Goal: Browse casually: Explore the website without a specific task or goal

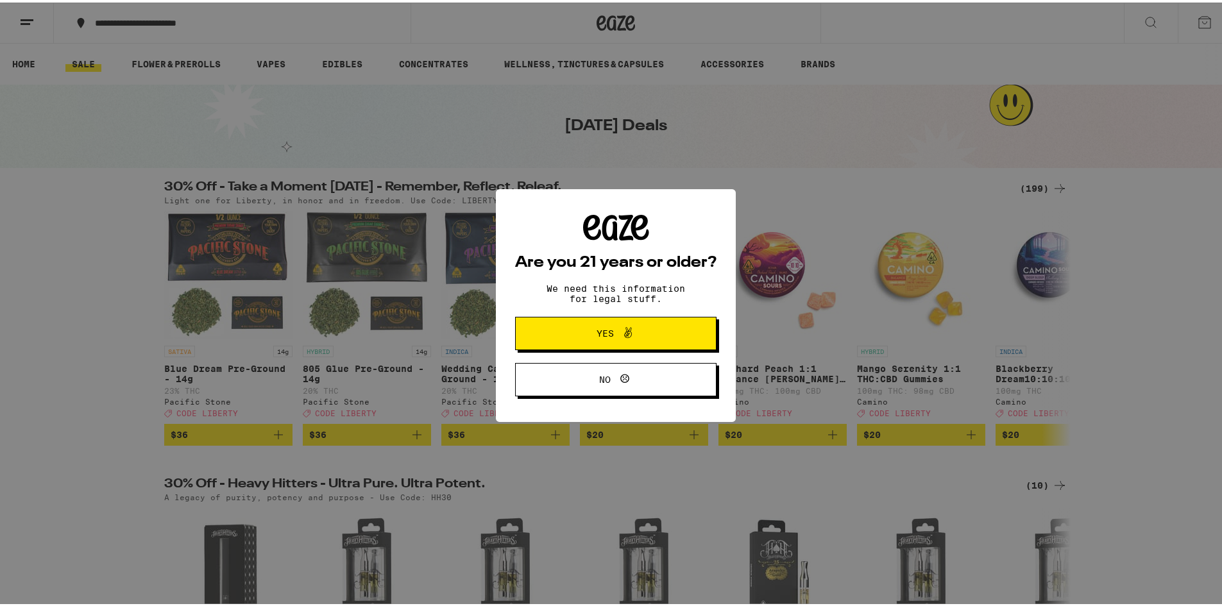
click at [620, 326] on icon at bounding box center [627, 330] width 15 height 15
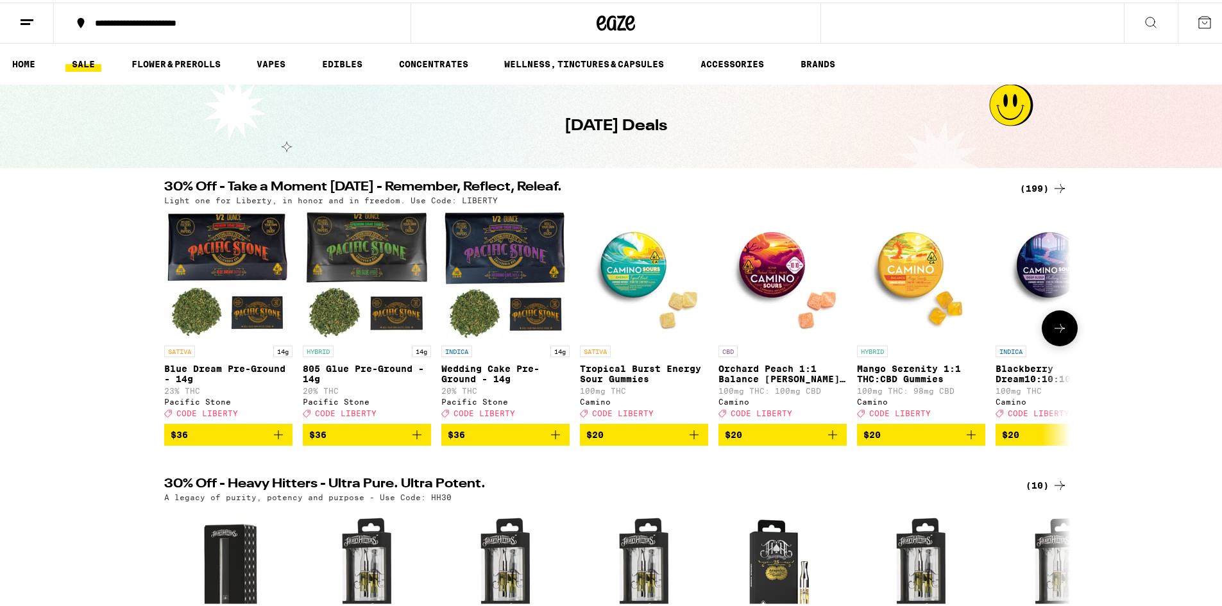
click at [1062, 334] on icon at bounding box center [1059, 325] width 15 height 15
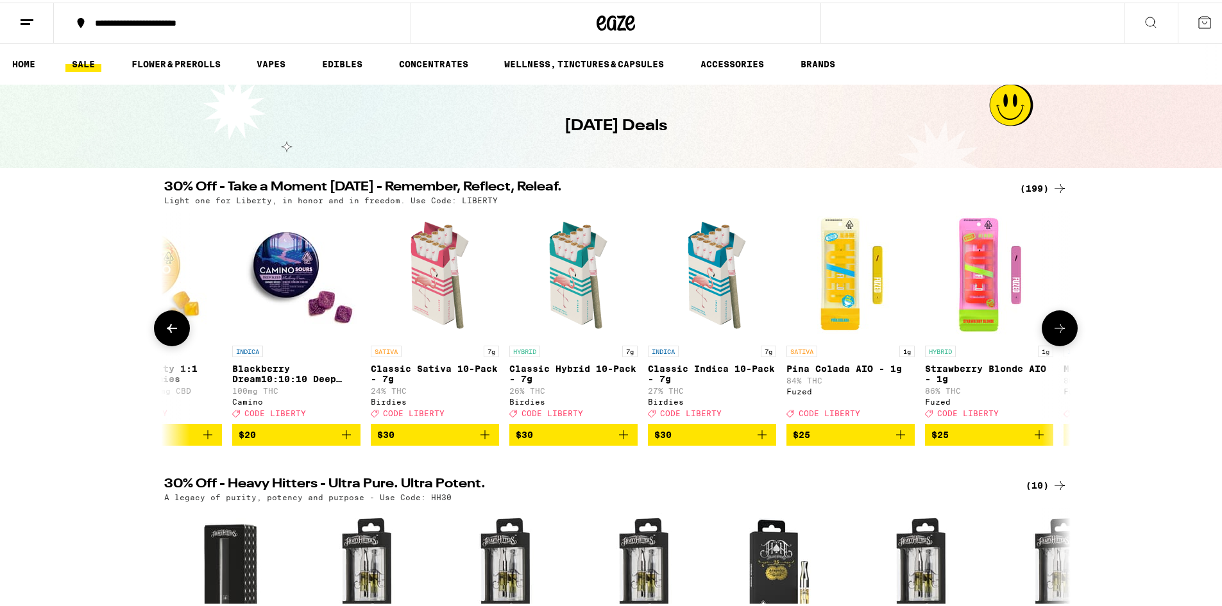
click at [1062, 334] on icon at bounding box center [1059, 325] width 15 height 15
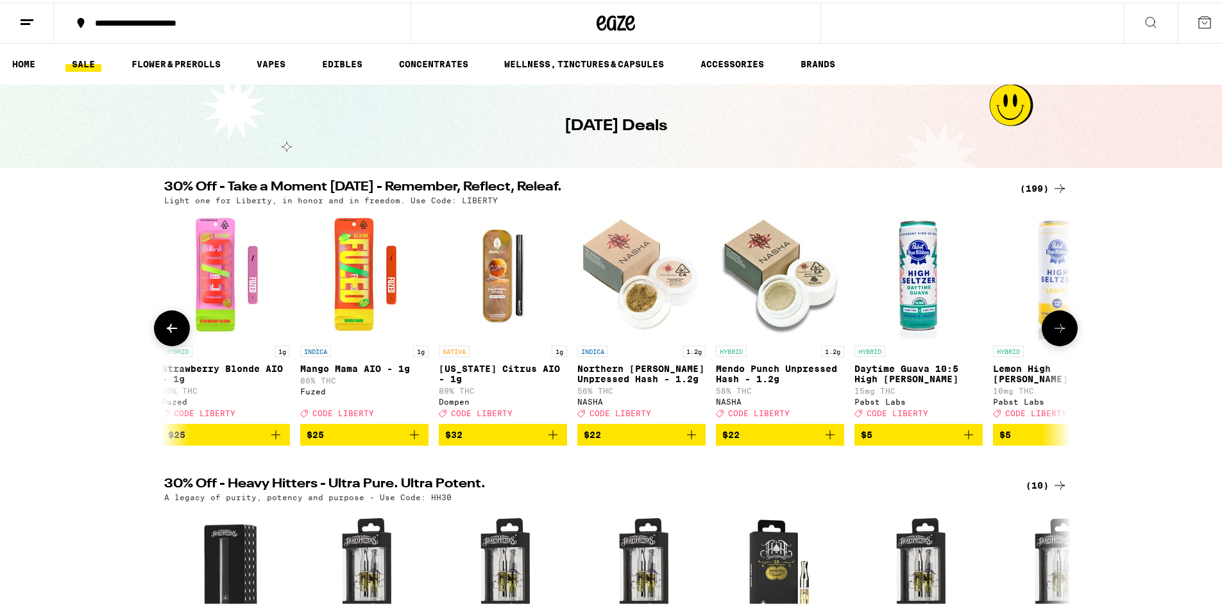
click at [1062, 334] on icon at bounding box center [1059, 325] width 15 height 15
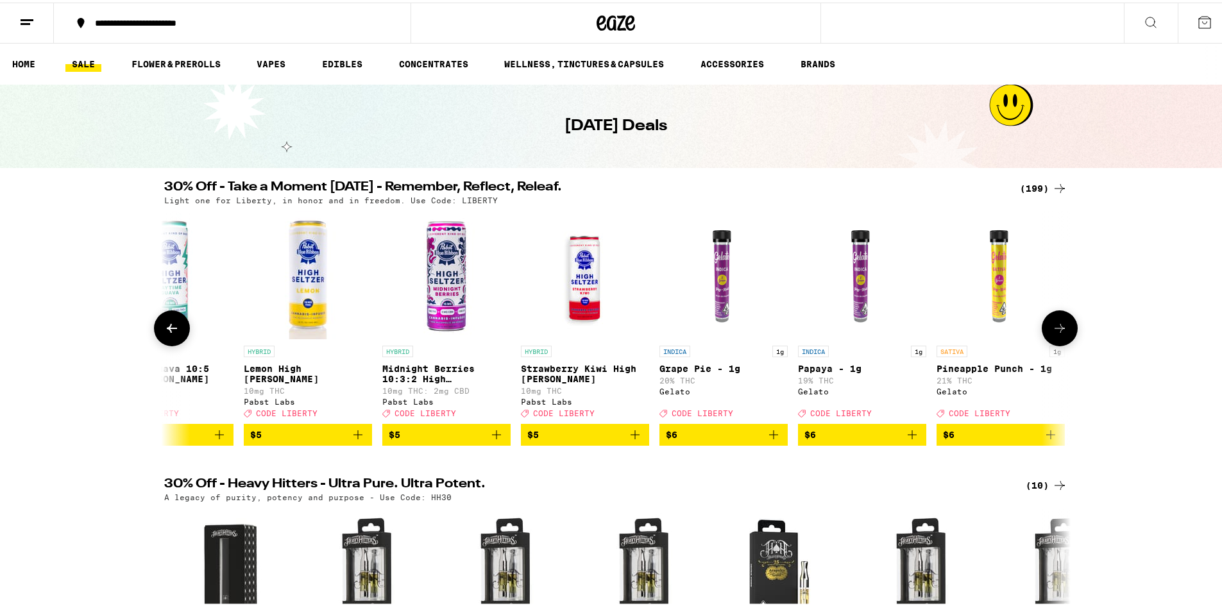
scroll to position [0, 2290]
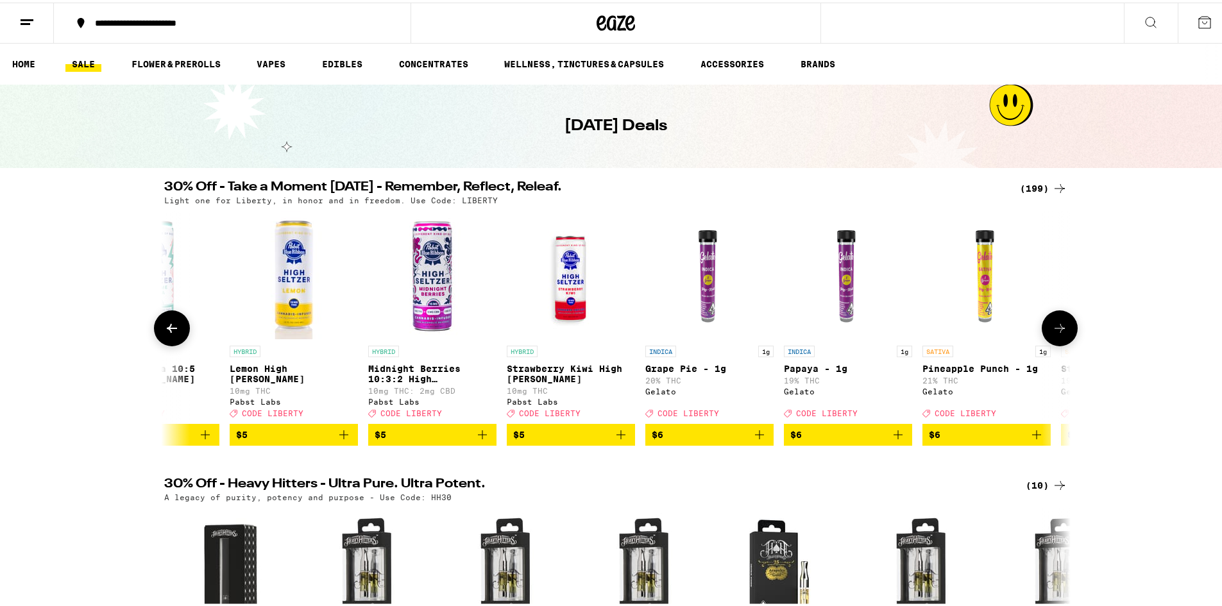
click at [174, 330] on icon at bounding box center [171, 325] width 15 height 15
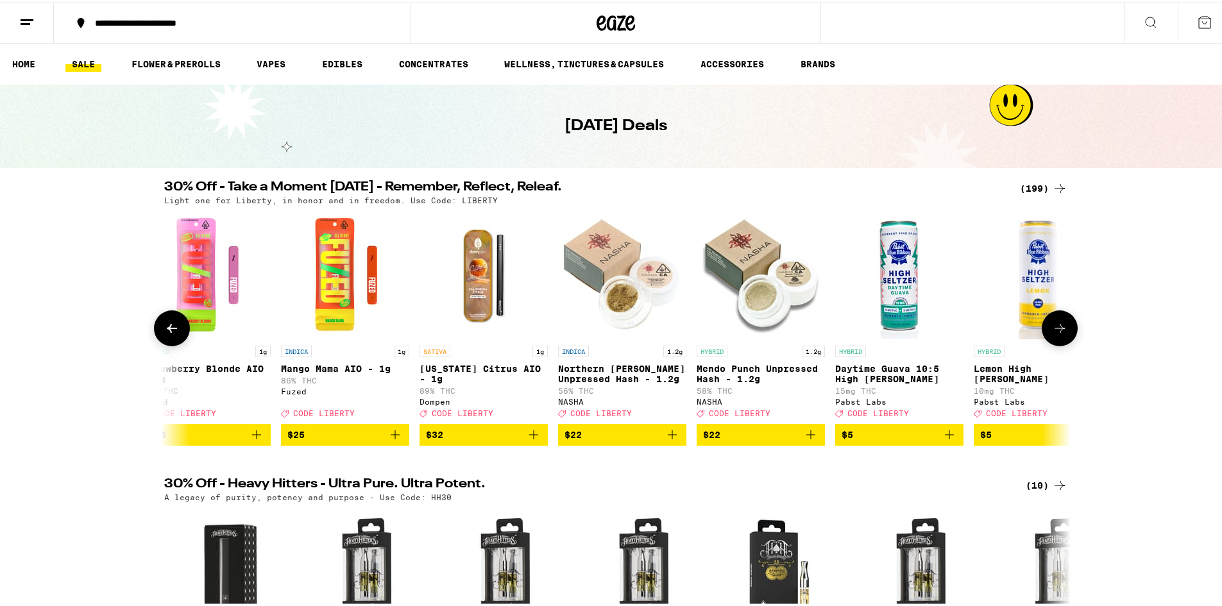
scroll to position [0, 1527]
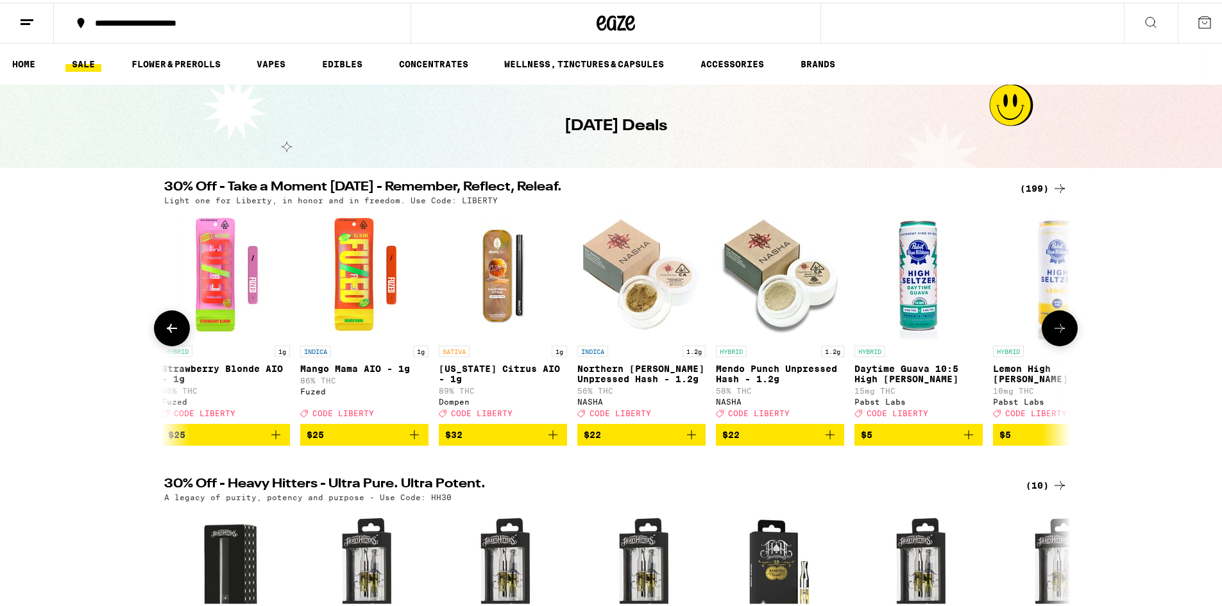
click at [1053, 326] on icon at bounding box center [1059, 325] width 15 height 15
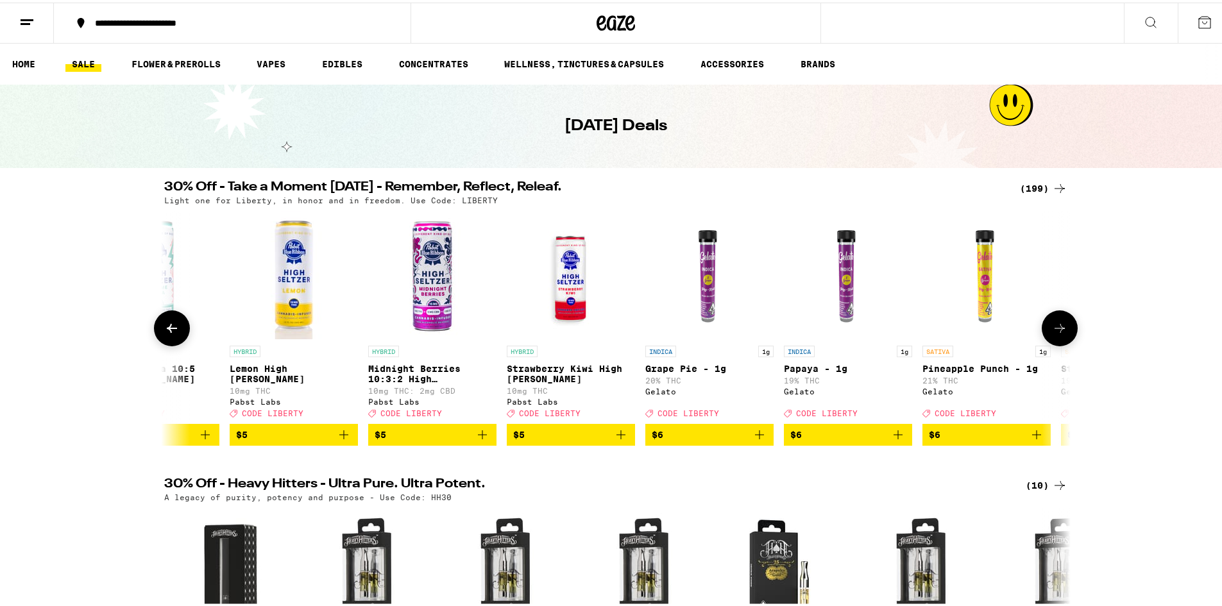
click at [1062, 330] on icon at bounding box center [1059, 325] width 15 height 15
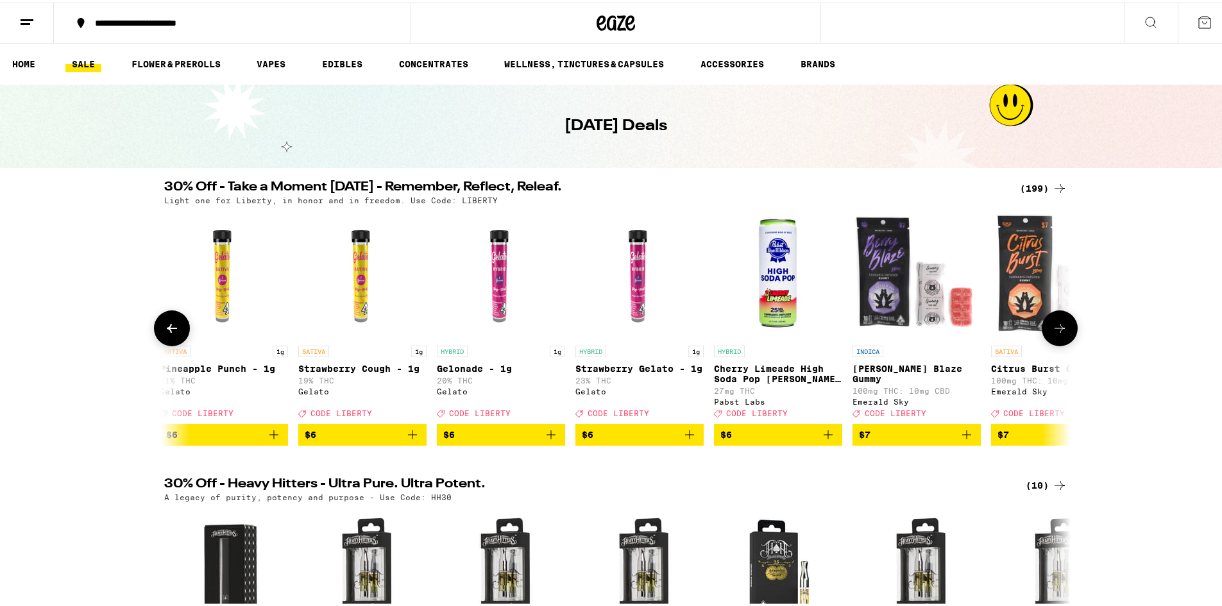
scroll to position [0, 3054]
click at [1062, 330] on icon at bounding box center [1059, 325] width 15 height 15
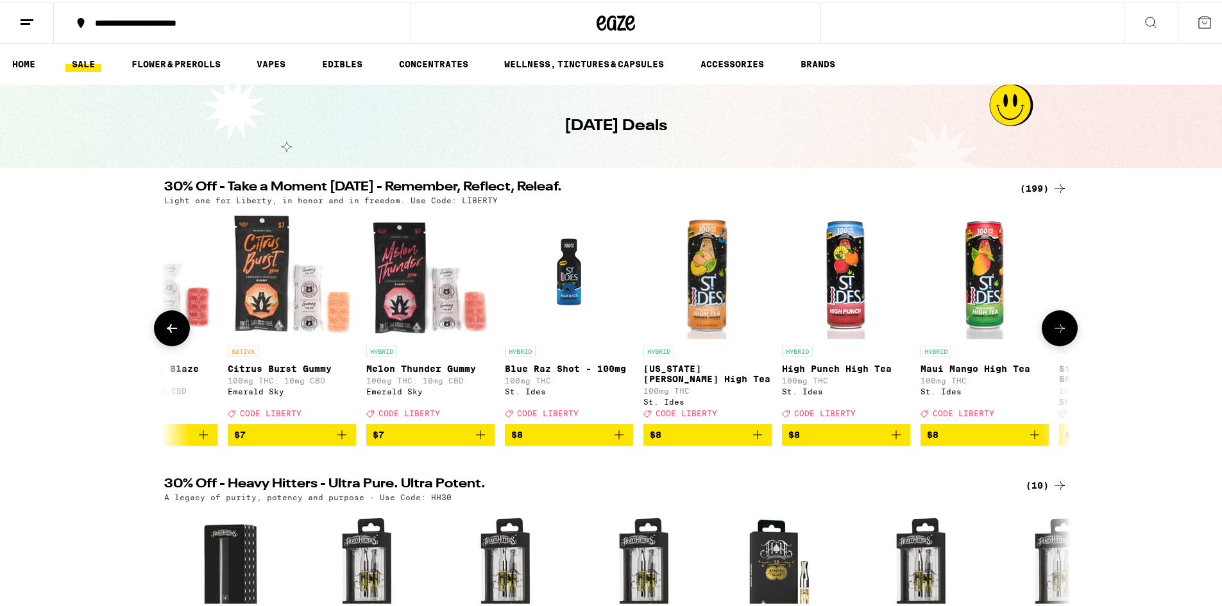
scroll to position [0, 3817]
click at [1062, 330] on icon at bounding box center [1059, 325] width 15 height 15
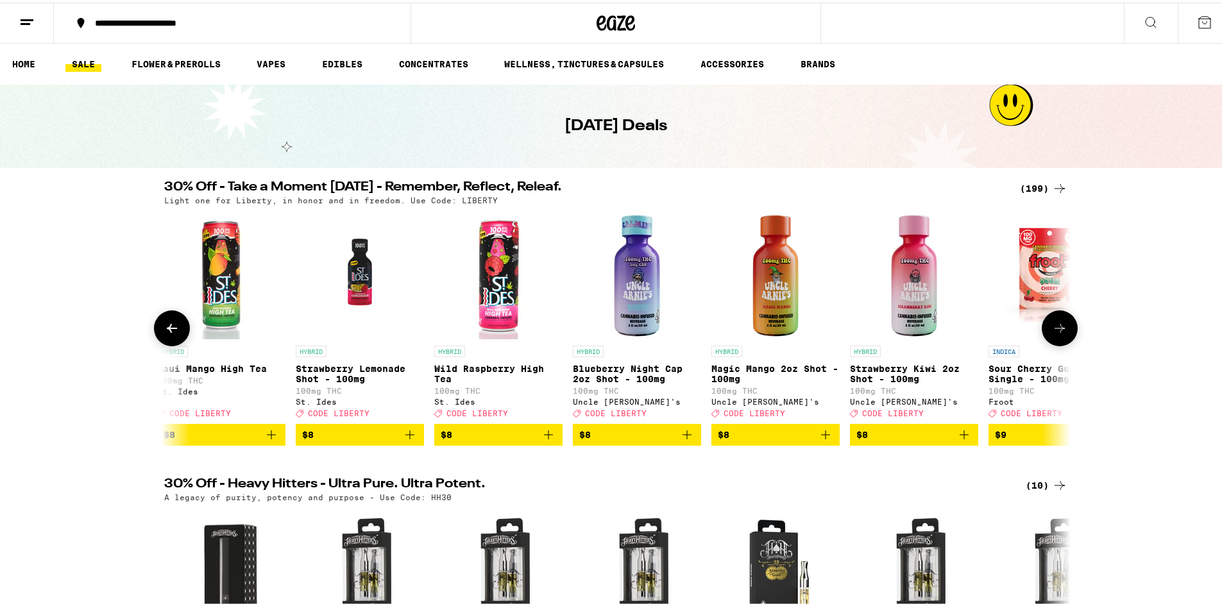
scroll to position [0, 4581]
click at [1062, 330] on icon at bounding box center [1059, 325] width 15 height 15
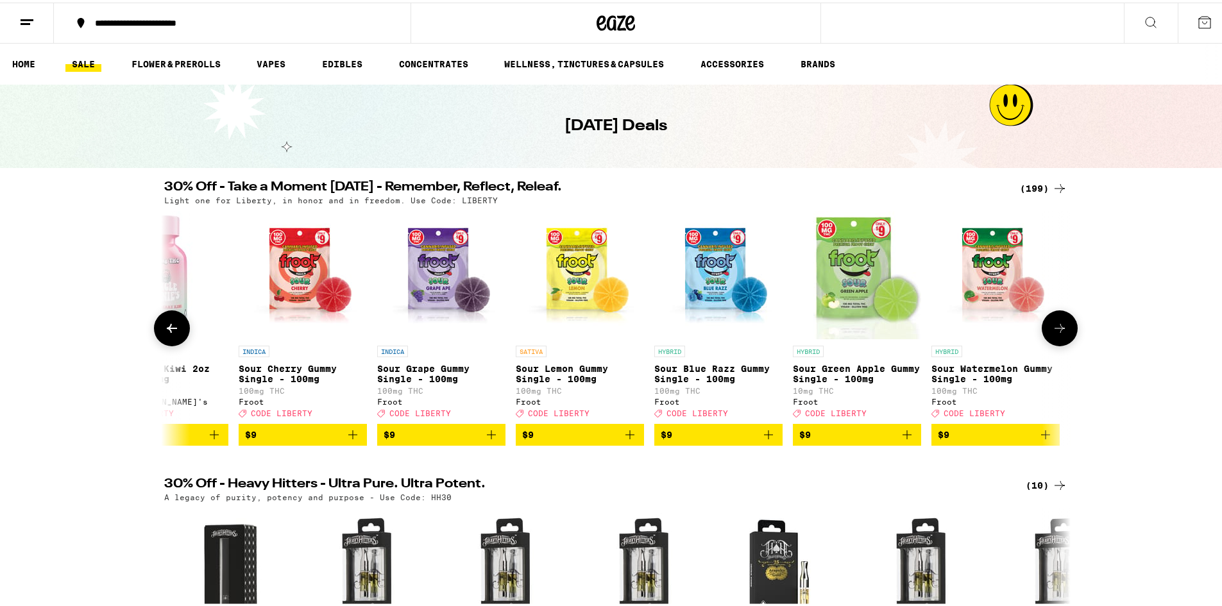
scroll to position [0, 5344]
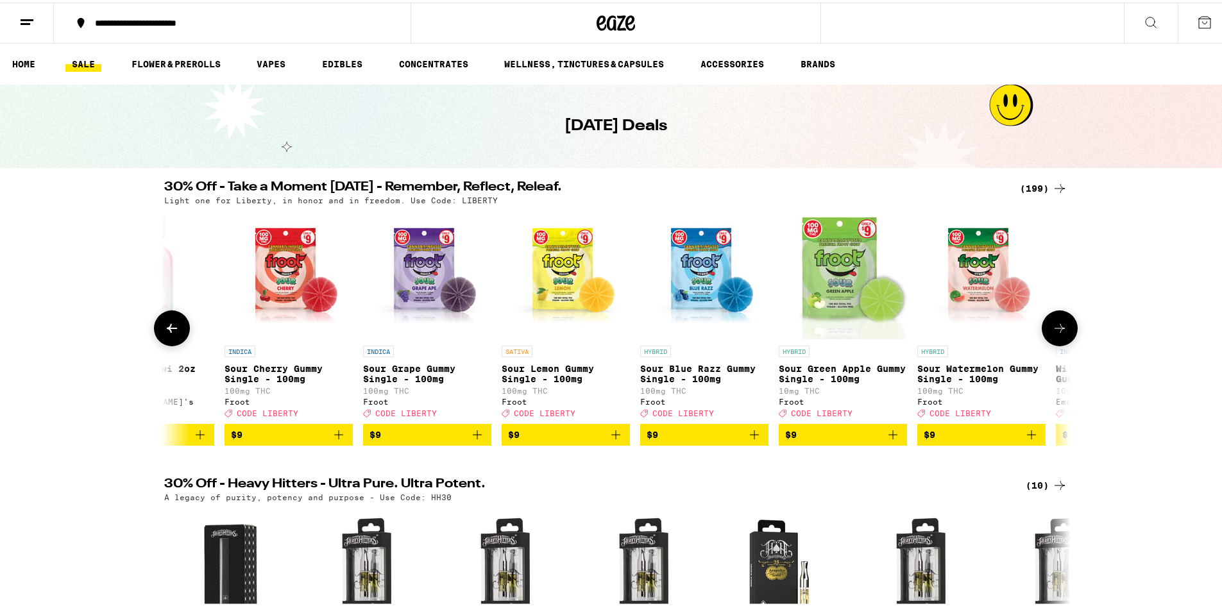
click at [1062, 330] on icon at bounding box center [1059, 325] width 15 height 15
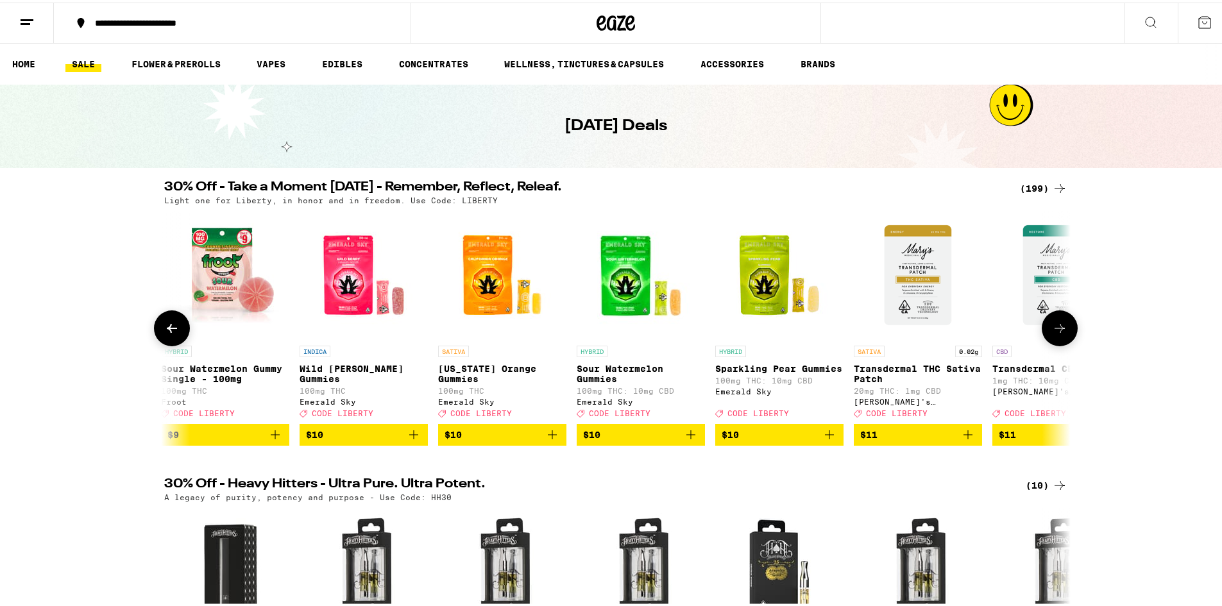
scroll to position [0, 6108]
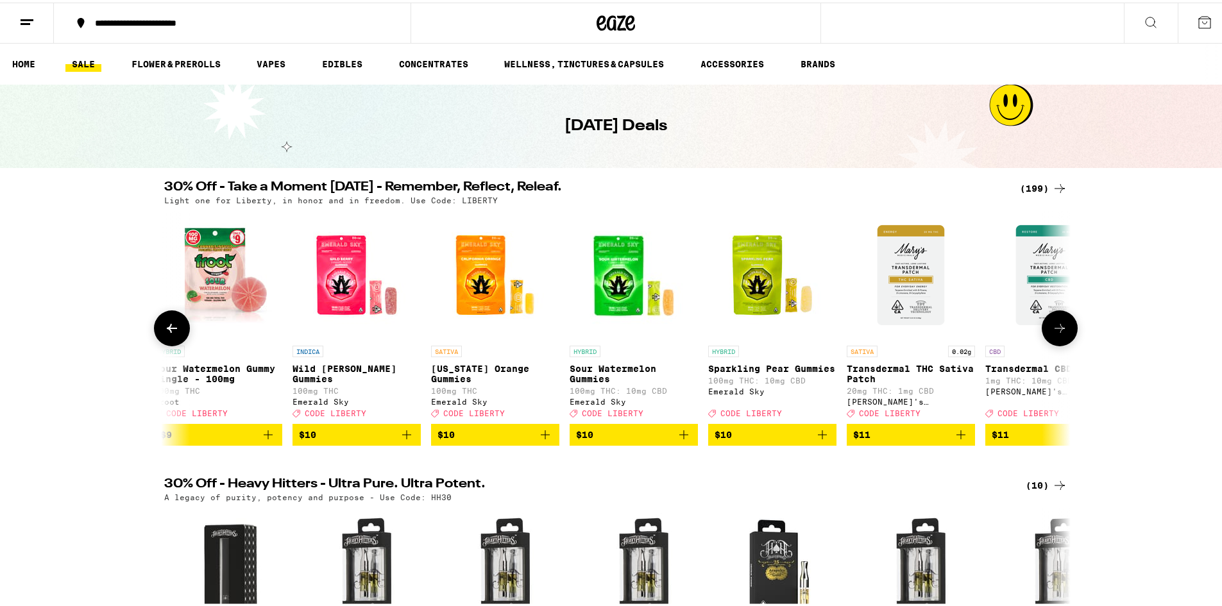
click at [1062, 330] on icon at bounding box center [1059, 325] width 15 height 15
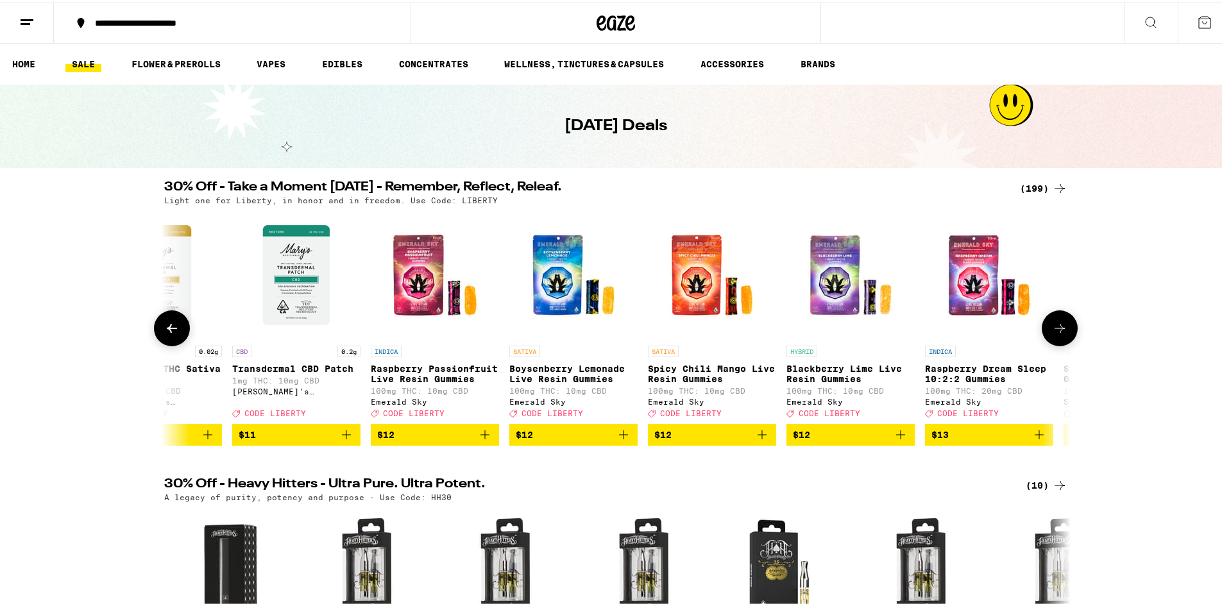
scroll to position [0, 6871]
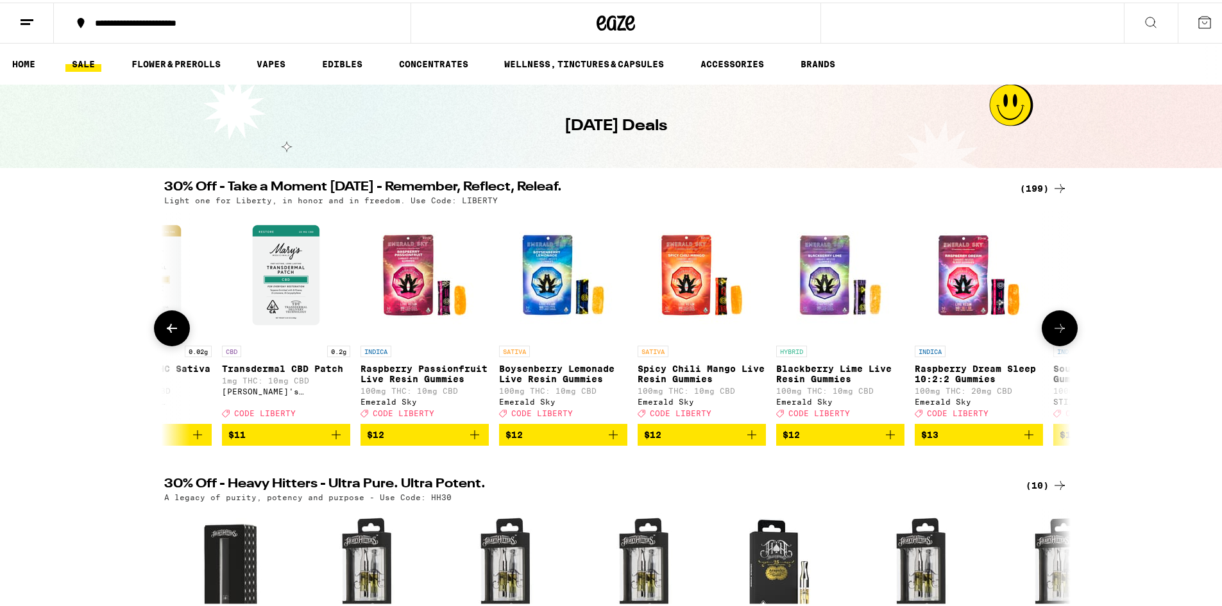
click at [1062, 330] on icon at bounding box center [1059, 325] width 15 height 15
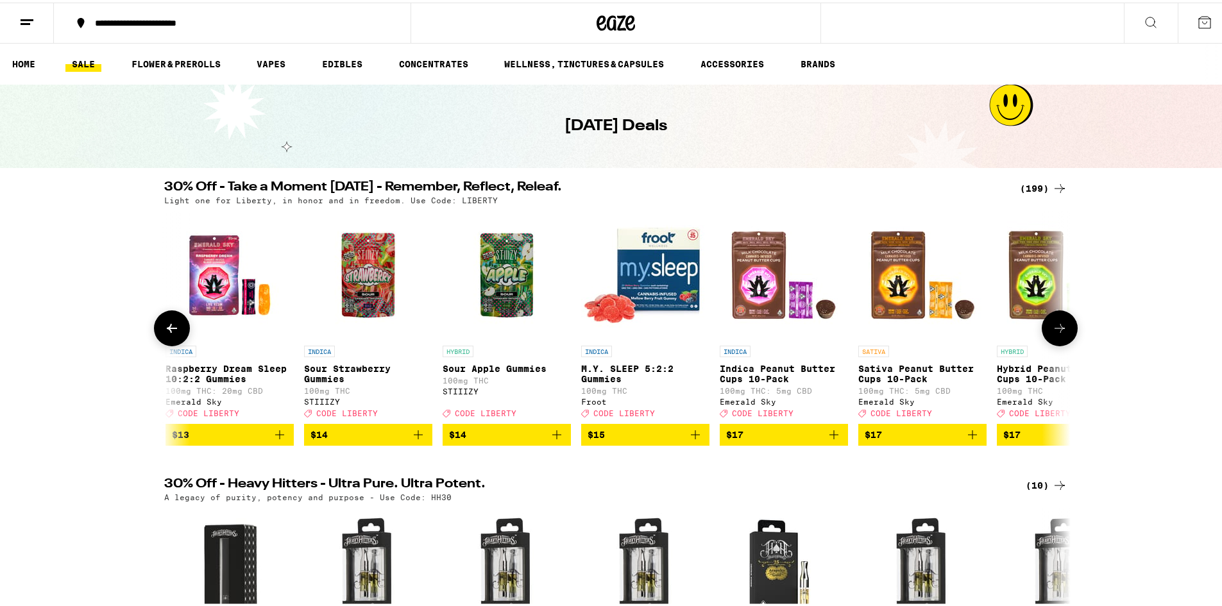
scroll to position [0, 7635]
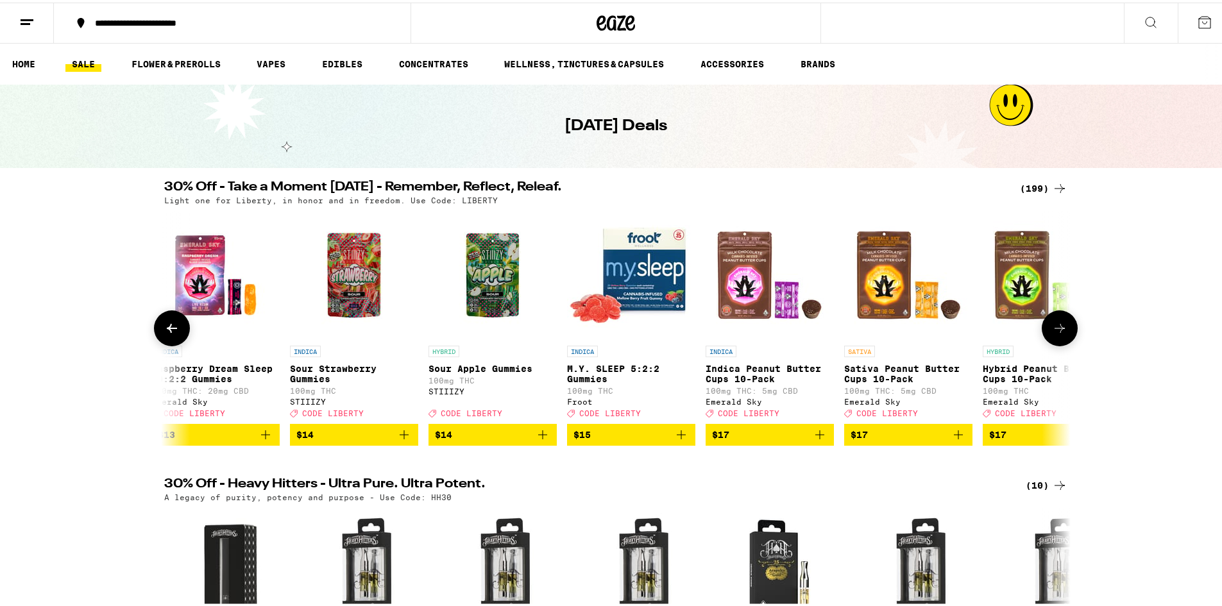
click at [1062, 330] on icon at bounding box center [1059, 325] width 15 height 15
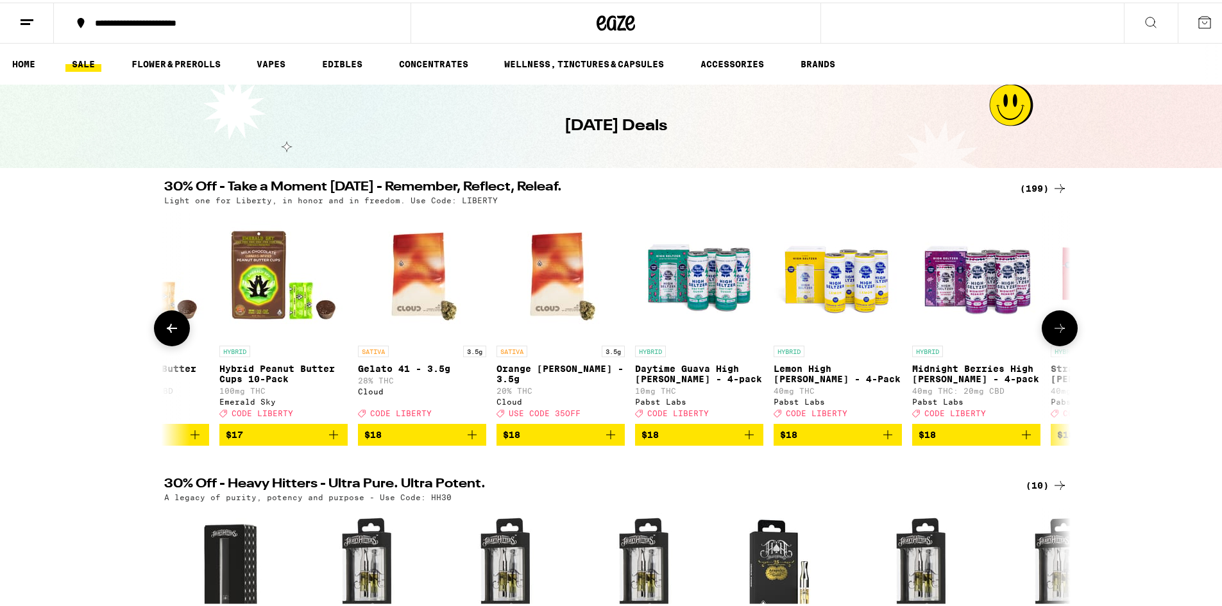
click at [1062, 330] on icon at bounding box center [1059, 325] width 15 height 15
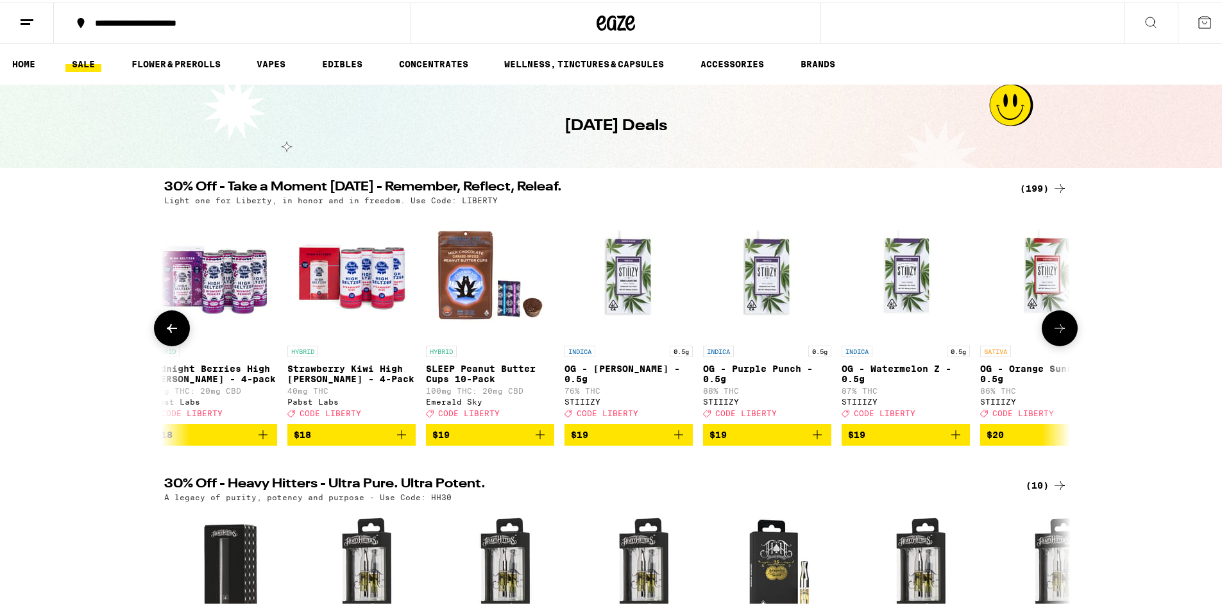
click at [1062, 330] on icon at bounding box center [1059, 325] width 15 height 15
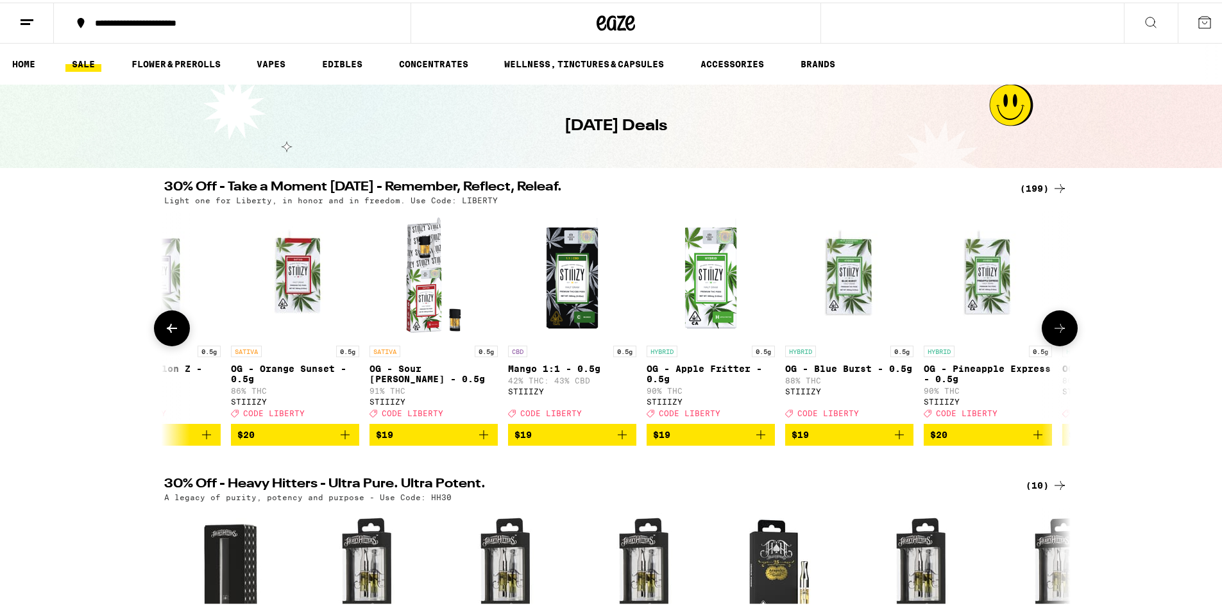
scroll to position [0, 9925]
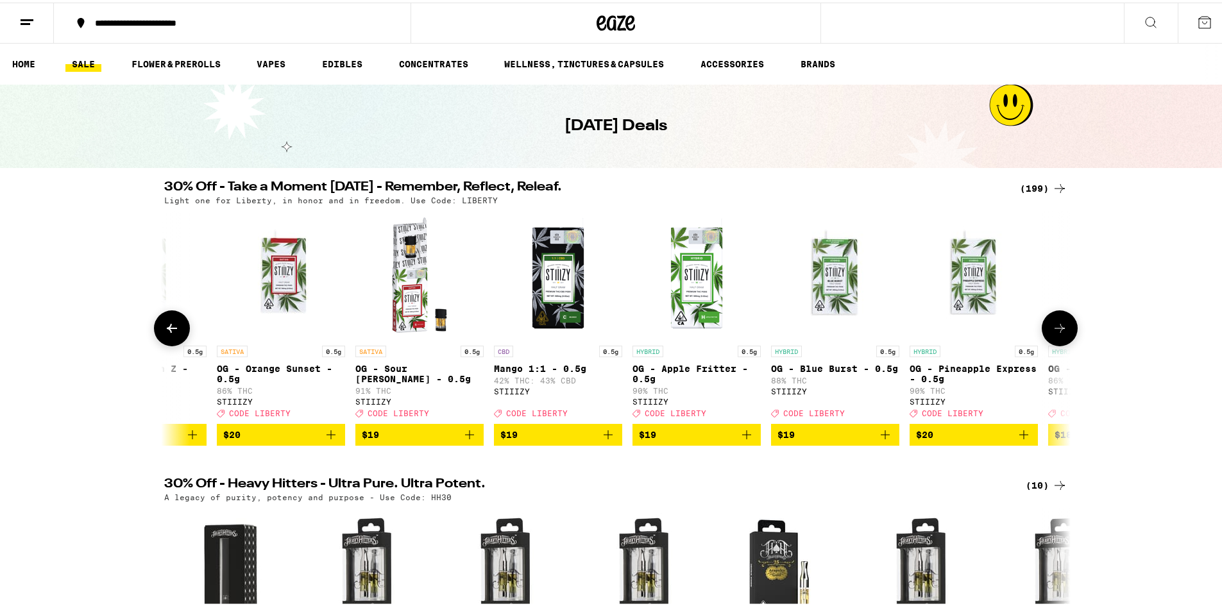
click at [1062, 330] on icon at bounding box center [1059, 325] width 15 height 15
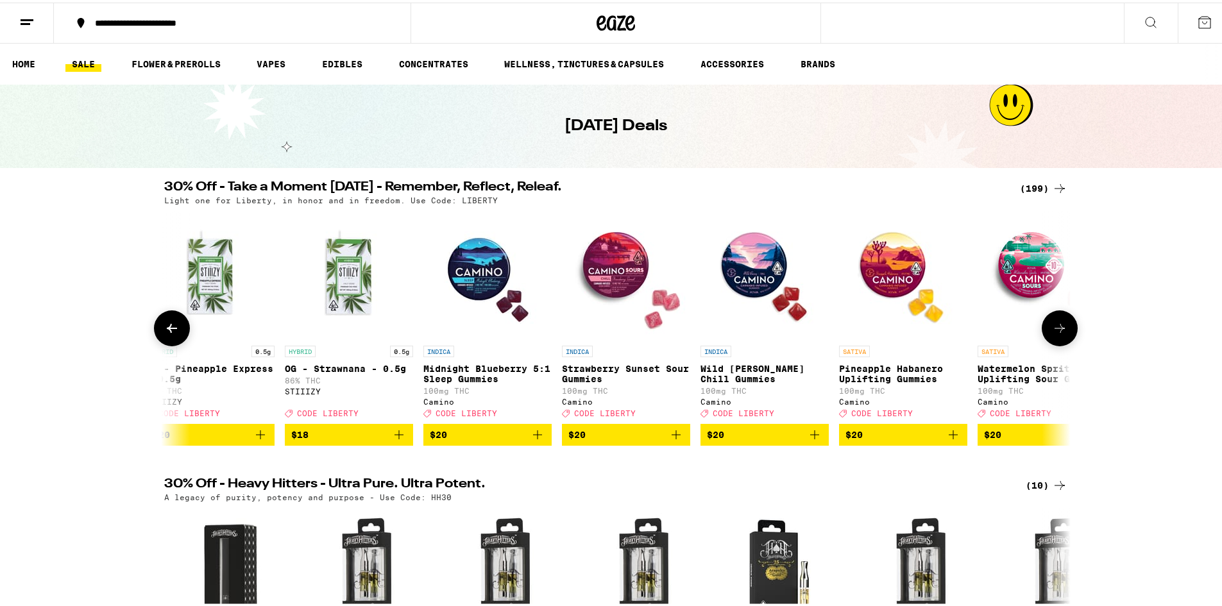
click at [1060, 330] on icon at bounding box center [1059, 325] width 15 height 15
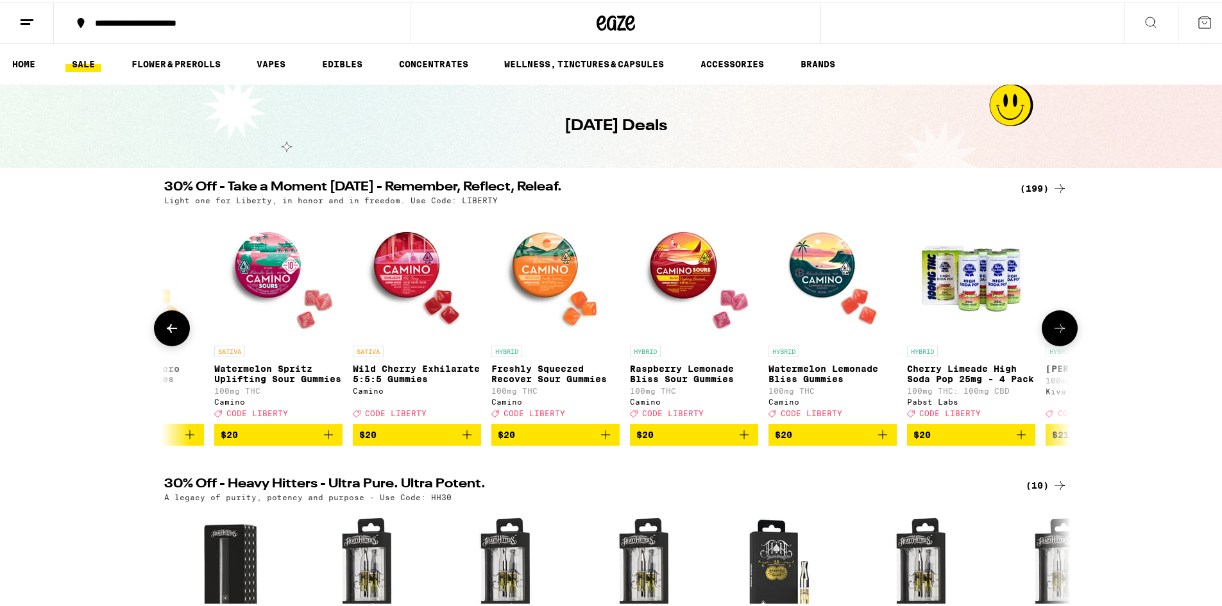
click at [1058, 328] on icon at bounding box center [1059, 325] width 15 height 15
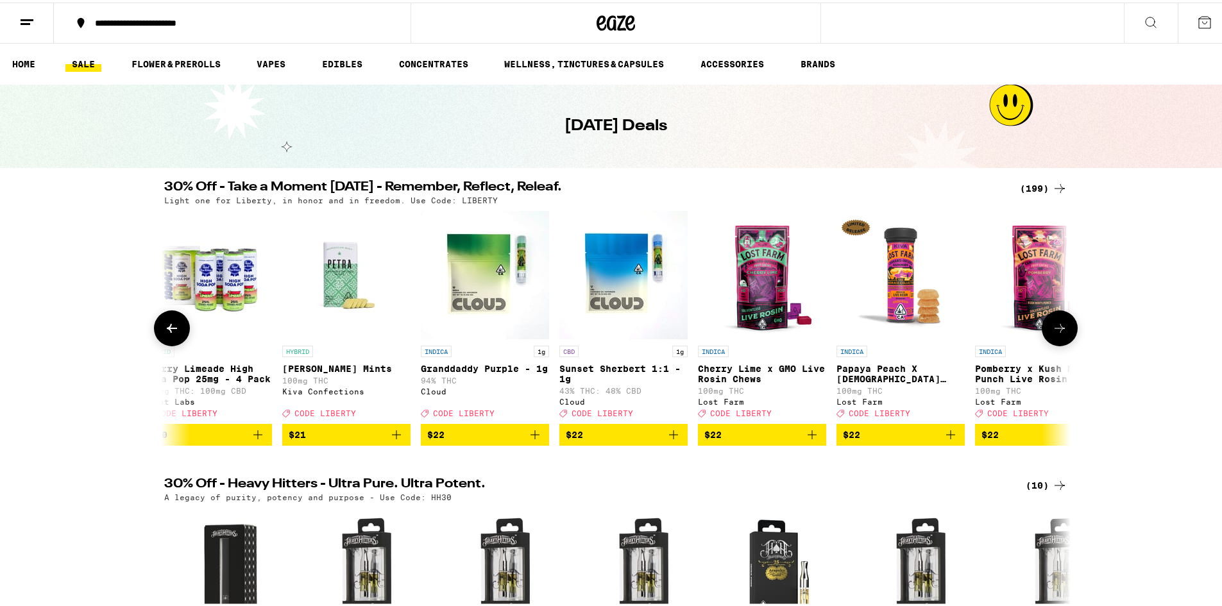
click at [1055, 327] on icon at bounding box center [1059, 325] width 15 height 15
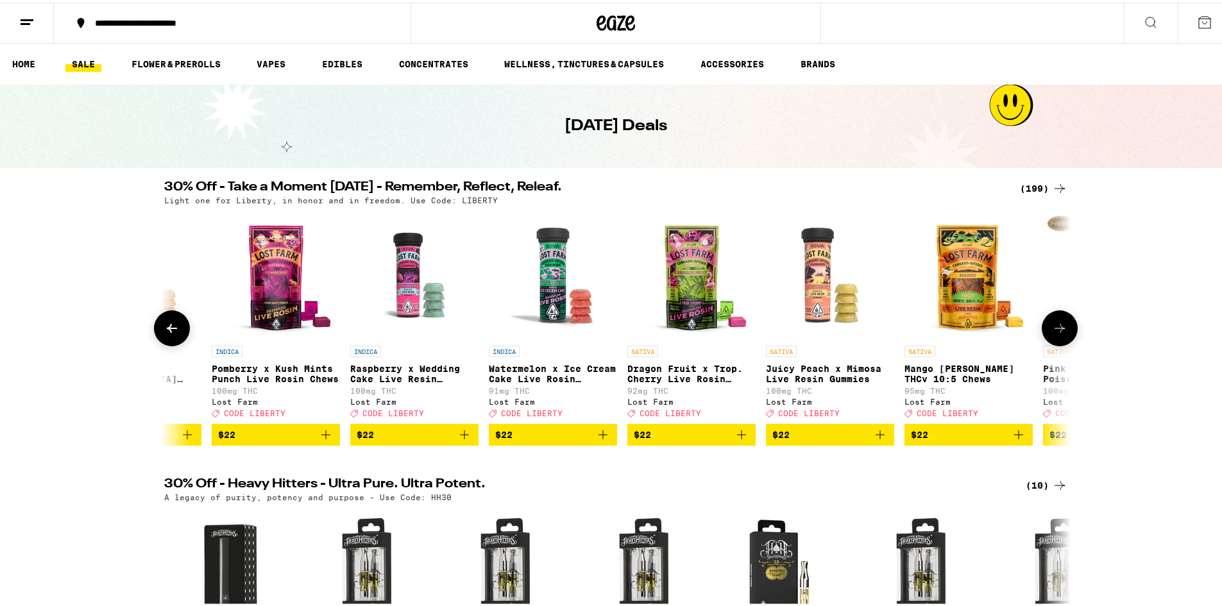
click at [1052, 325] on icon at bounding box center [1059, 325] width 15 height 15
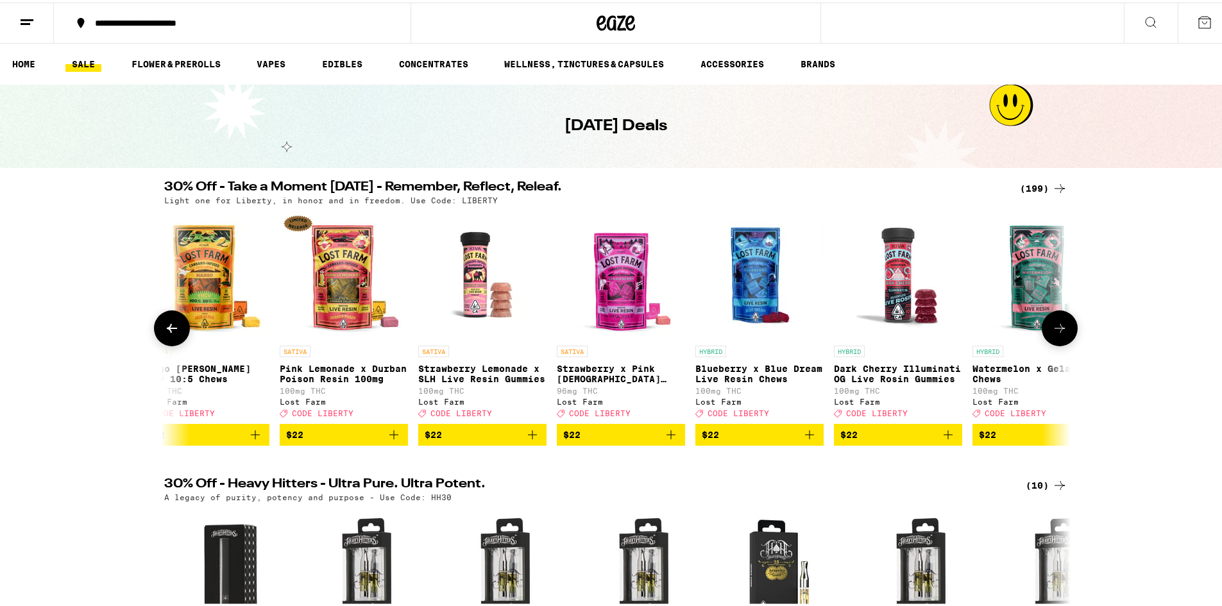
click at [1052, 325] on icon at bounding box center [1059, 325] width 15 height 15
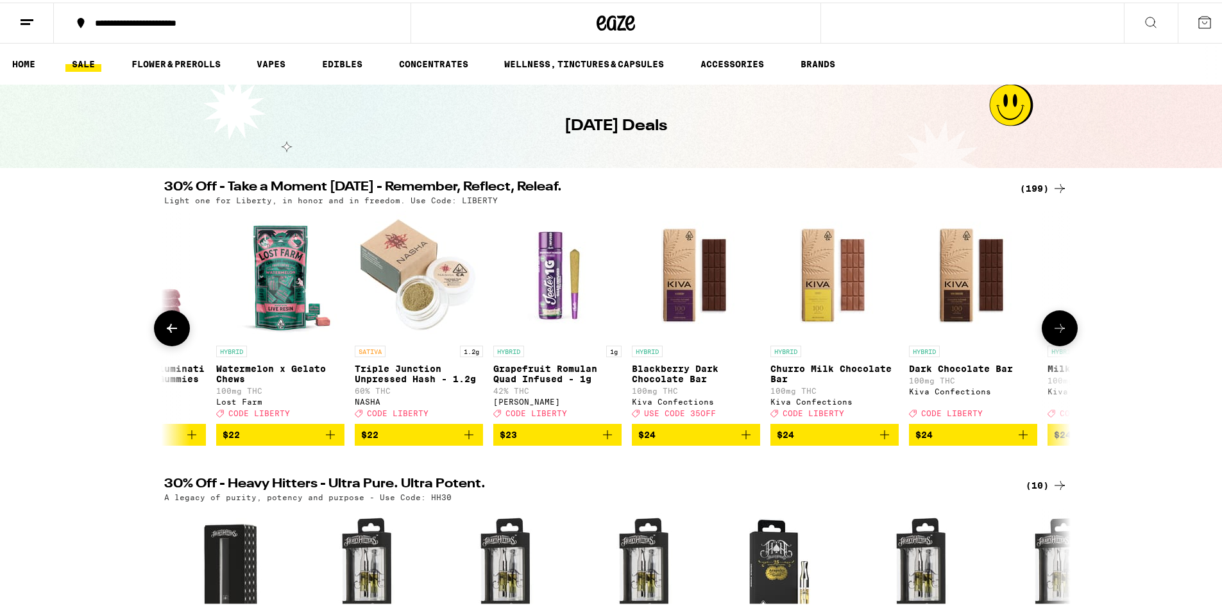
click at [1052, 325] on icon at bounding box center [1059, 325] width 15 height 15
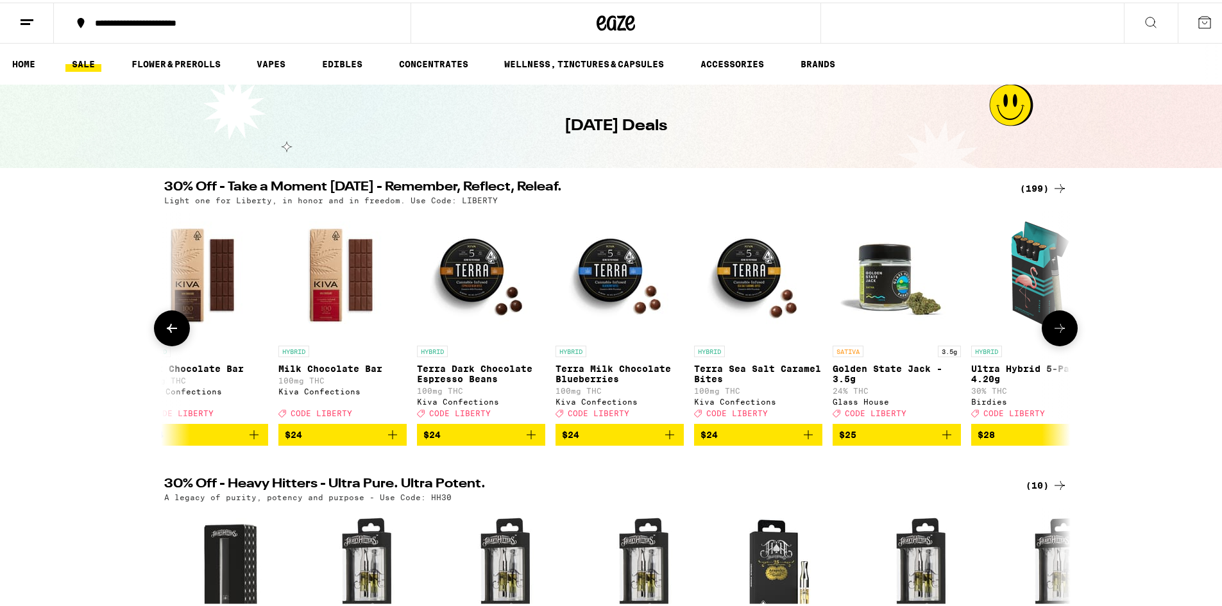
click at [1052, 325] on icon at bounding box center [1059, 325] width 15 height 15
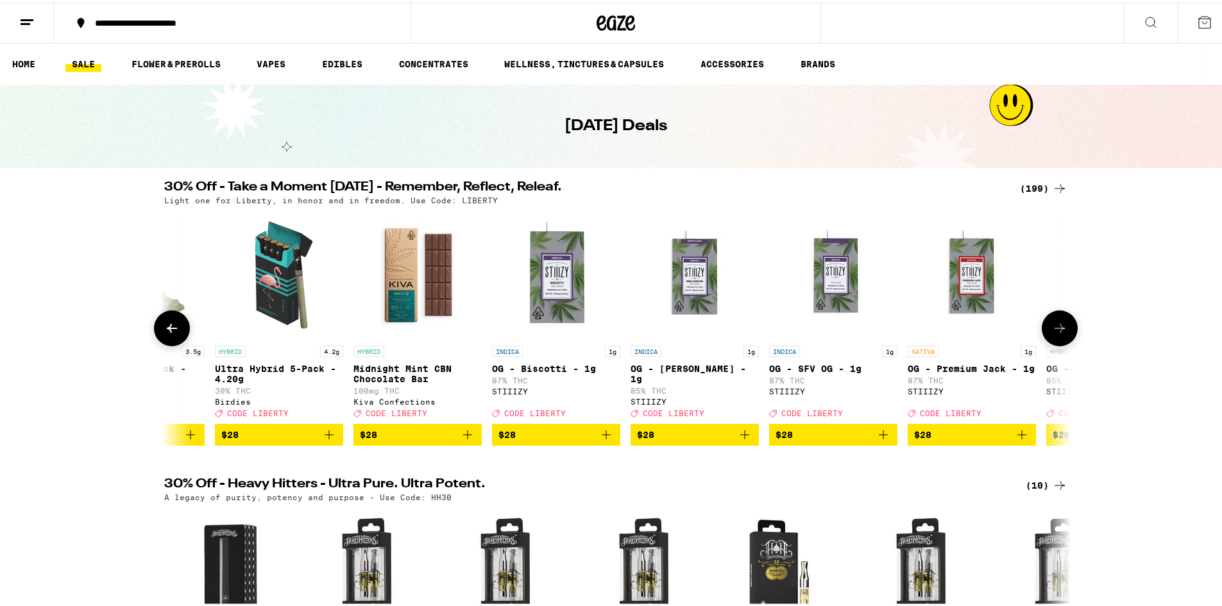
click at [1052, 325] on icon at bounding box center [1059, 325] width 15 height 15
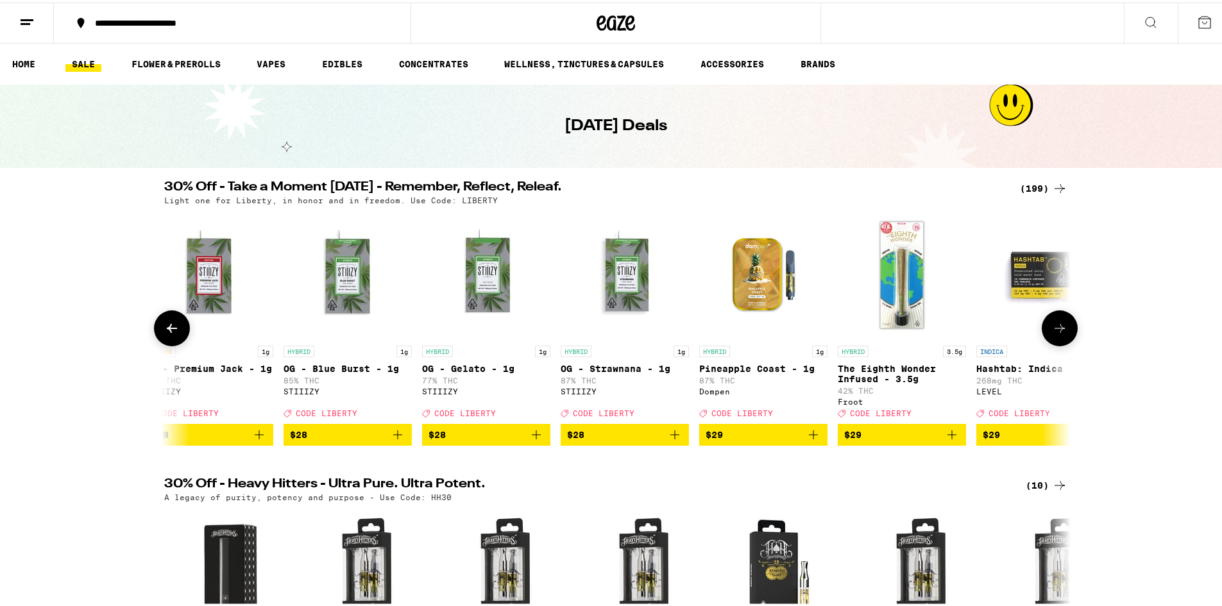
scroll to position [0, 16794]
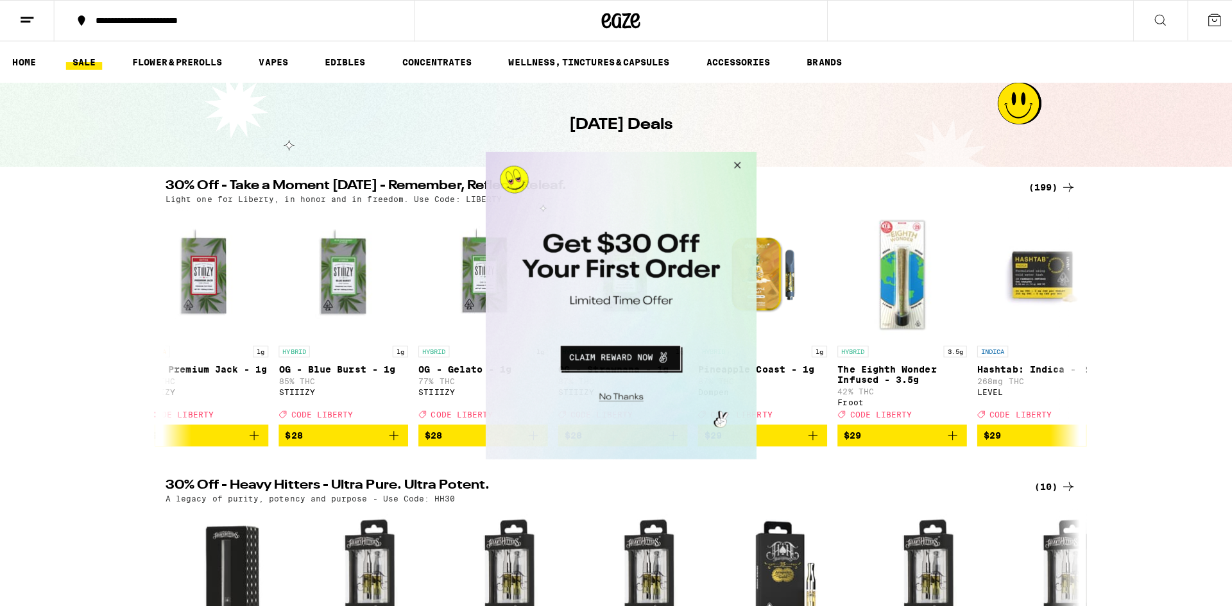
click at [737, 163] on button "Close Modal" at bounding box center [732, 166] width 35 height 31
